Goal: Information Seeking & Learning: Learn about a topic

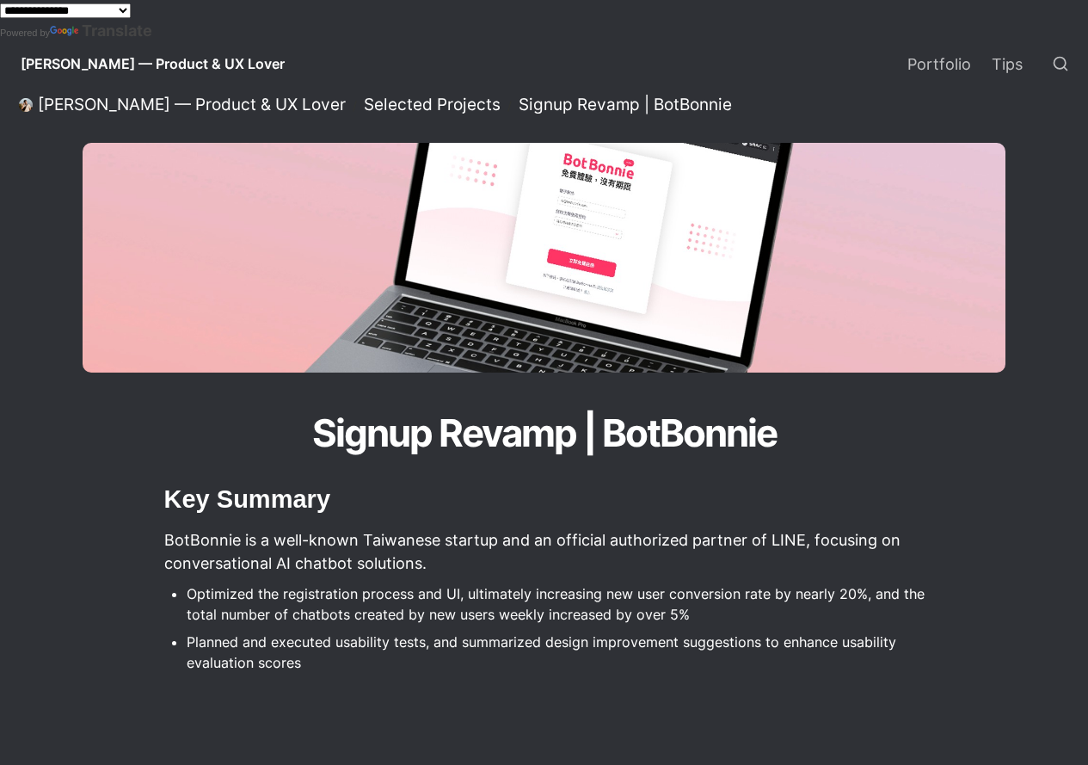
scroll to position [8231, 0]
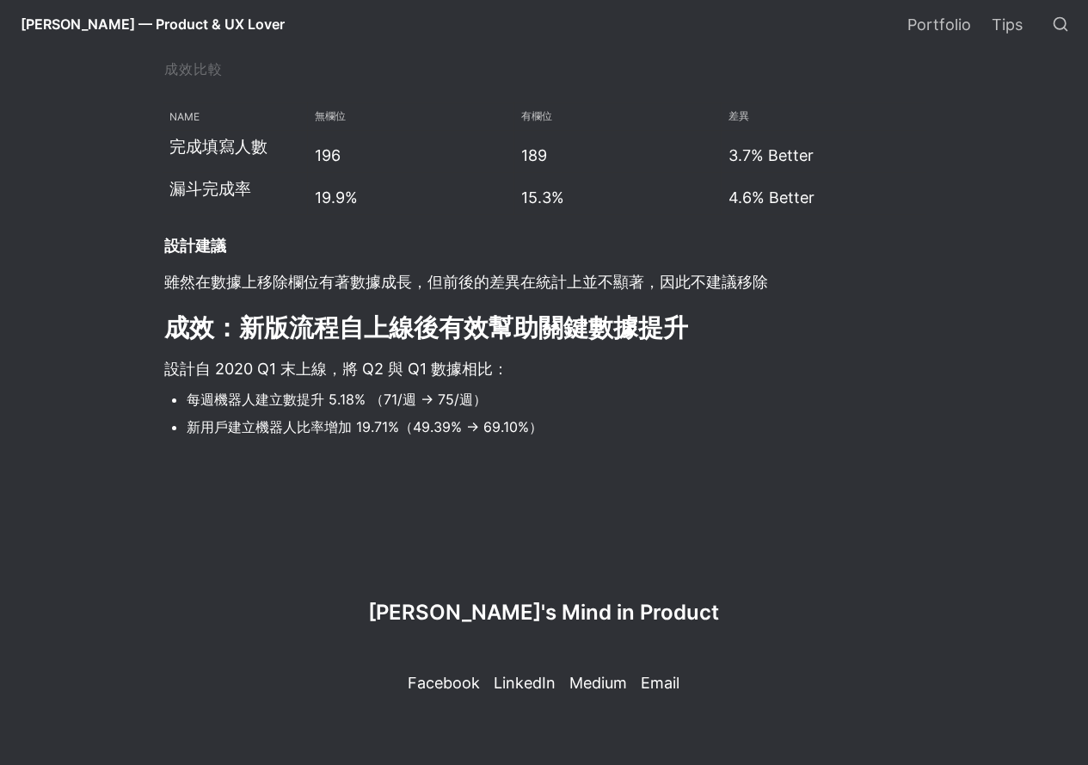
click at [109, 22] on span "[PERSON_NAME] — Product & UX Lover" at bounding box center [153, 23] width 264 height 17
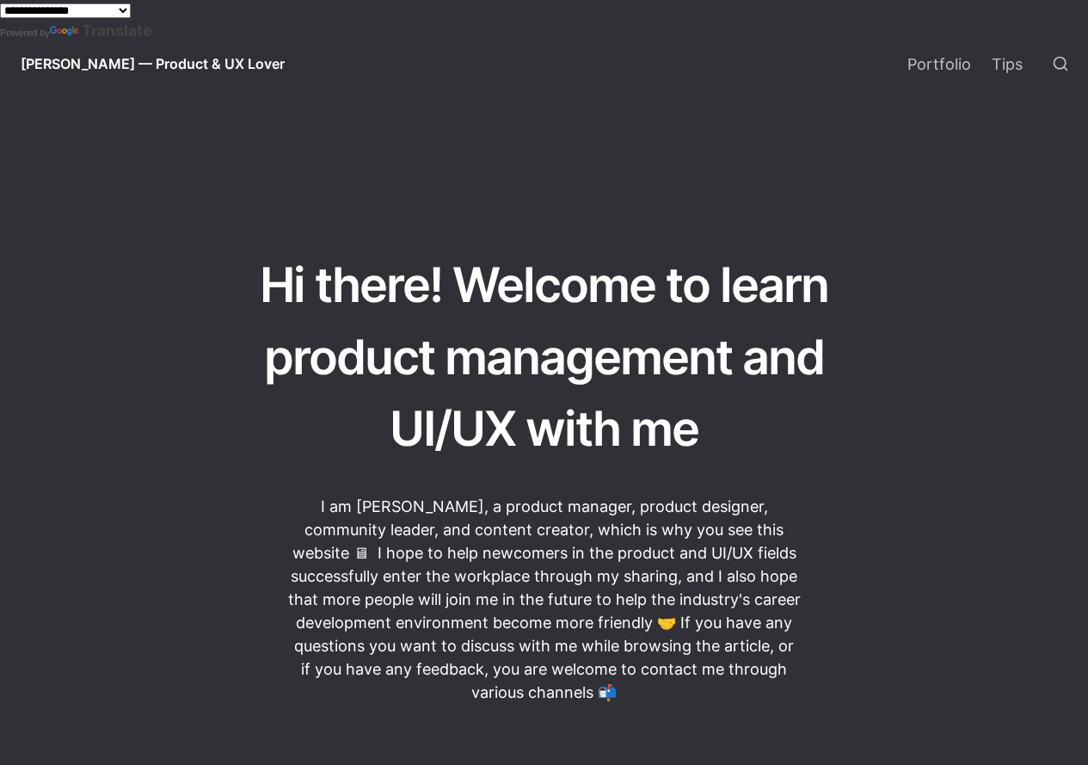
click at [90, 62] on span "[PERSON_NAME] — Product & UX Lover" at bounding box center [153, 63] width 264 height 17
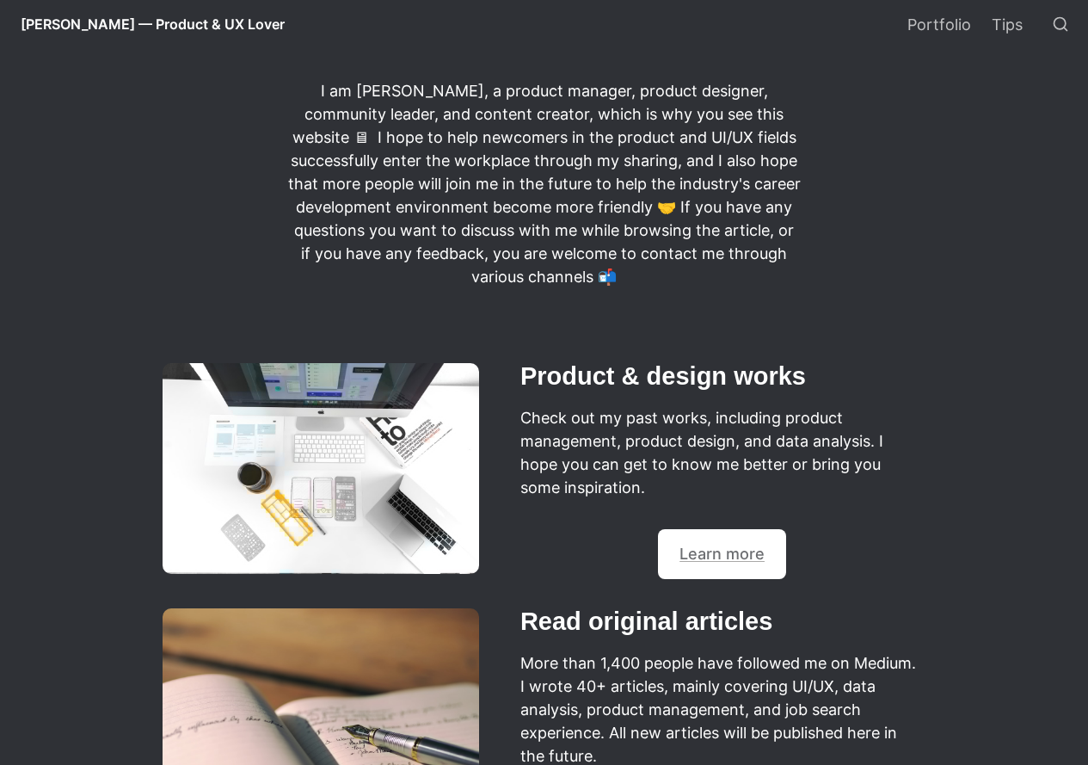
scroll to position [707, 0]
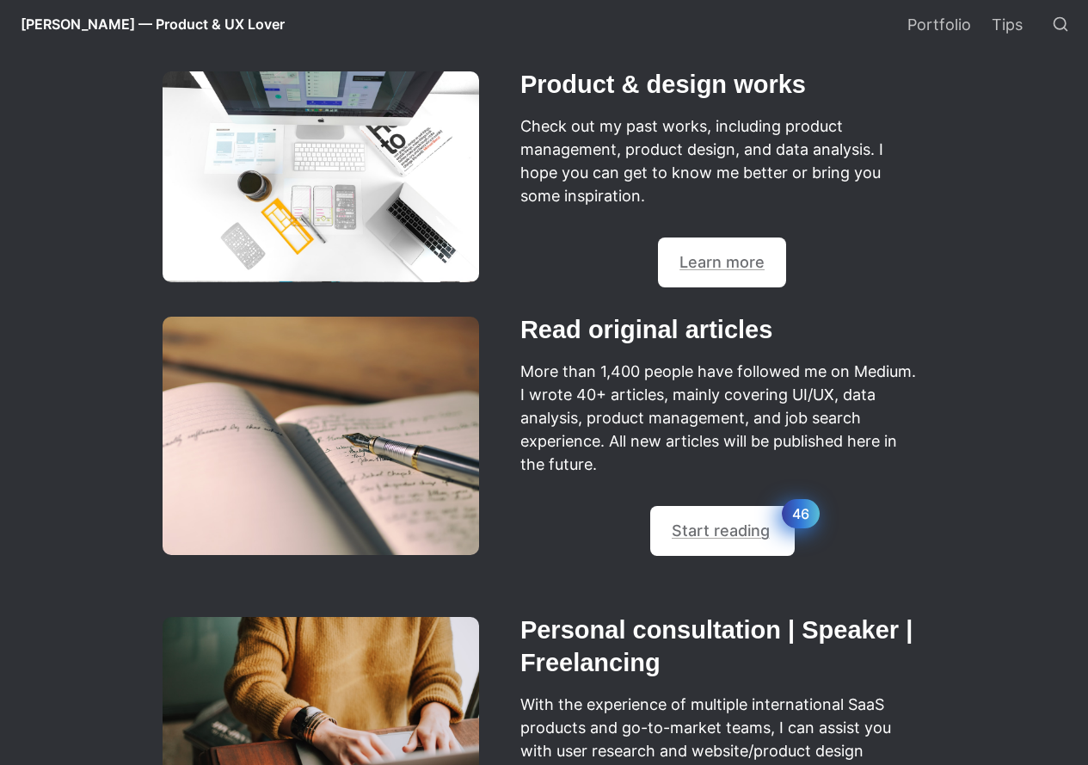
click at [650, 96] on h2 "Product & design works" at bounding box center [723, 85] width 408 height 38
click at [744, 267] on link "Learn more" at bounding box center [721, 262] width 85 height 18
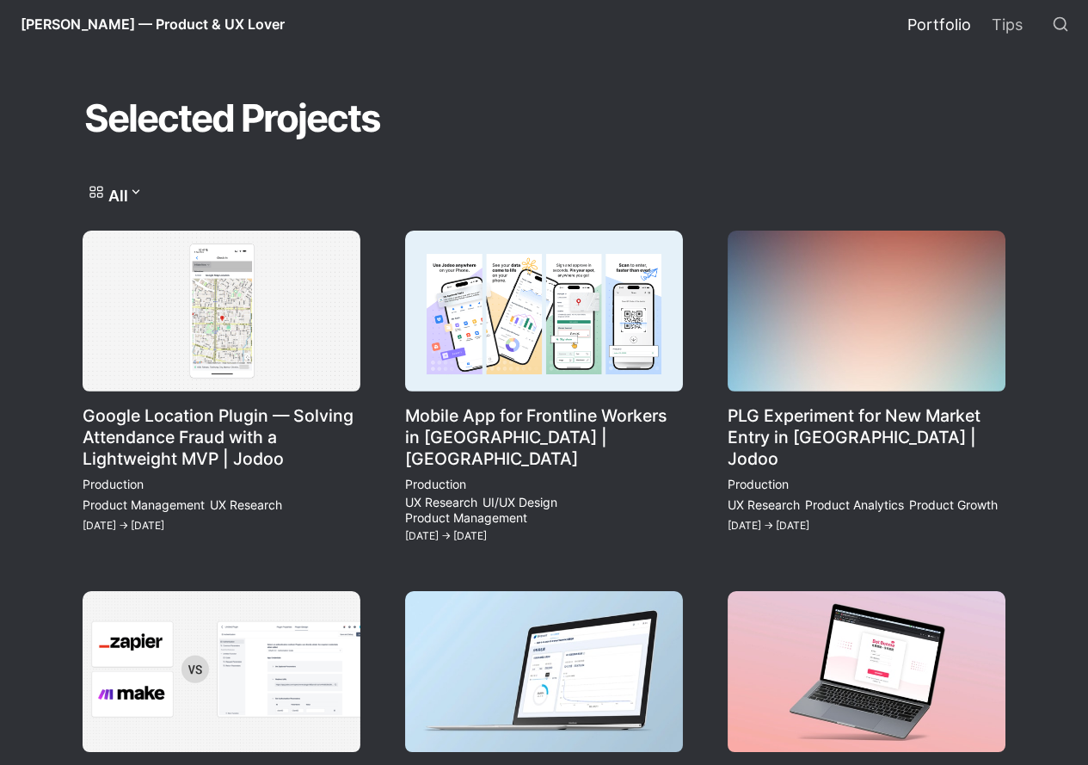
scroll to position [175, 0]
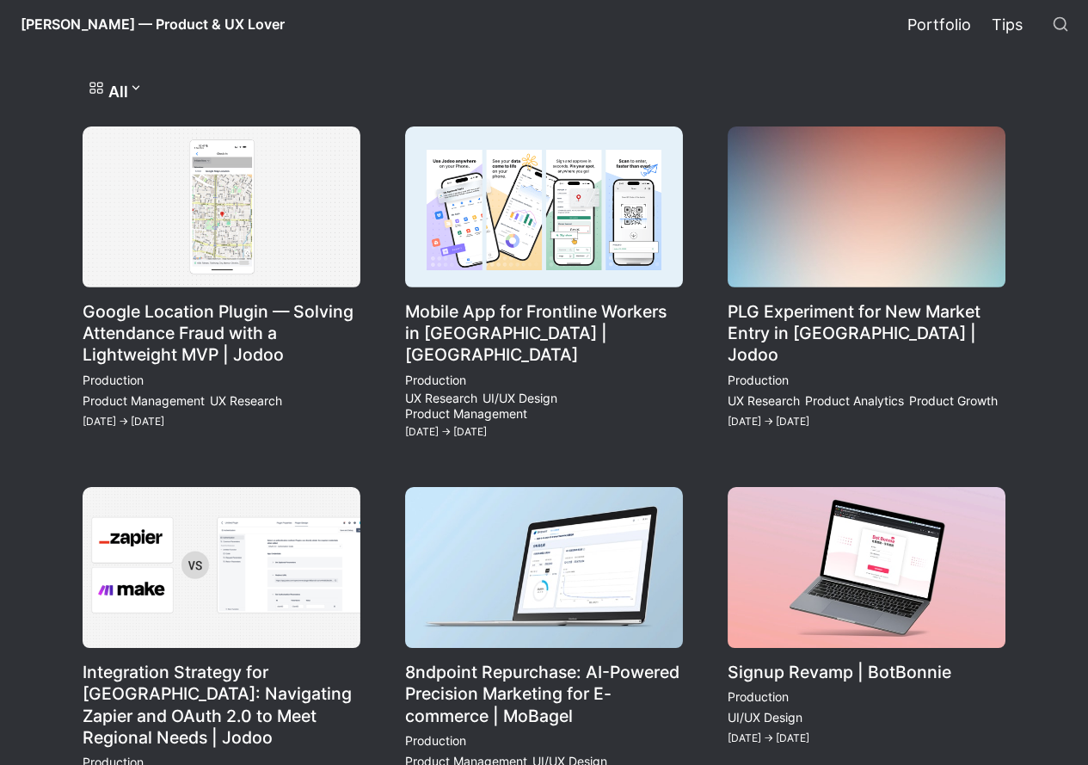
click at [1018, 20] on link "Tips" at bounding box center [1007, 24] width 52 height 48
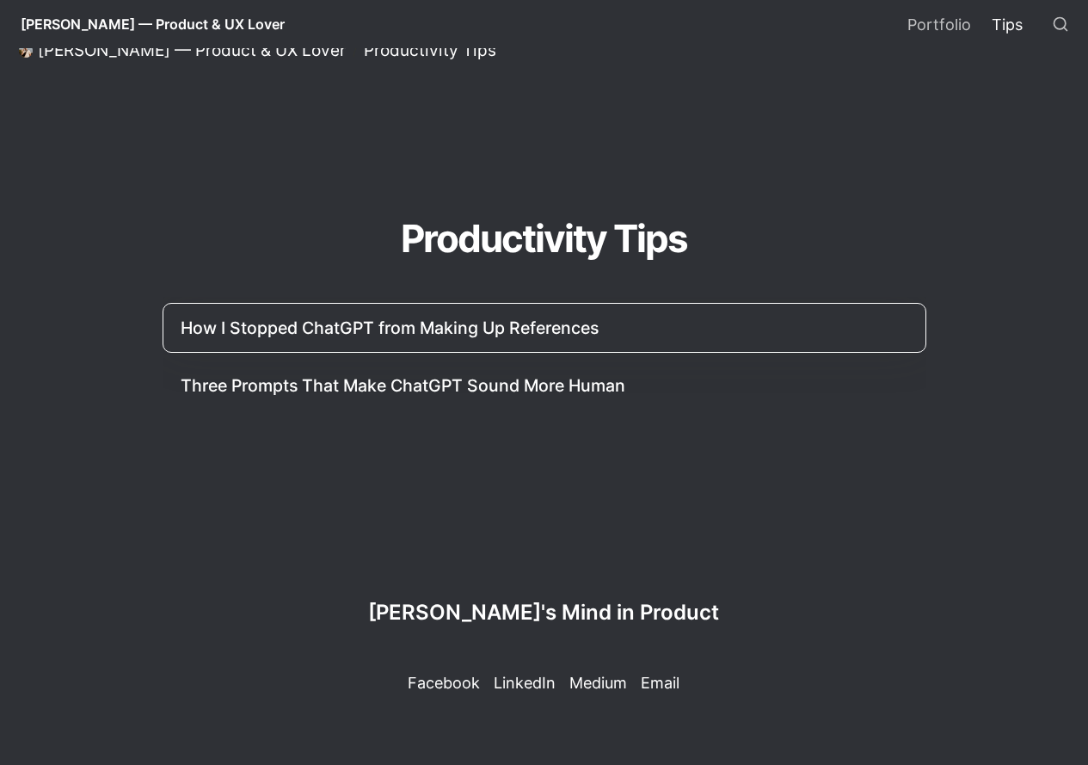
scroll to position [57, 0]
click at [599, 342] on link at bounding box center [544, 328] width 762 height 48
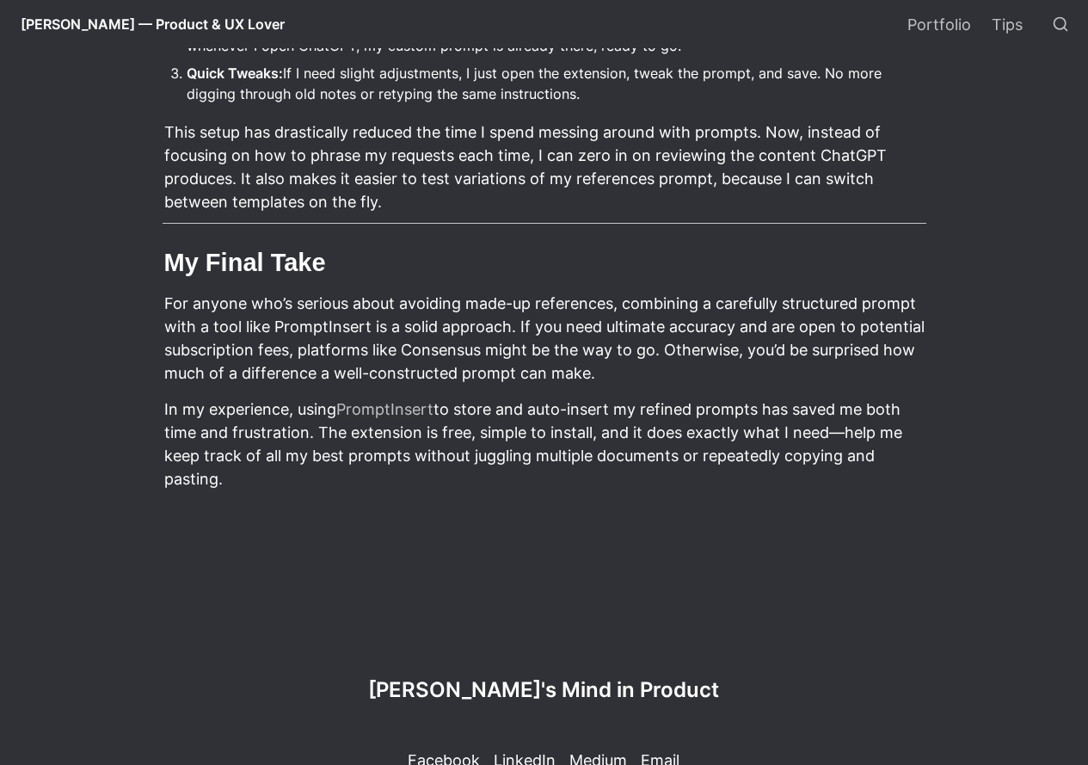
scroll to position [1441, 0]
